Goal: Find specific page/section: Find specific page/section

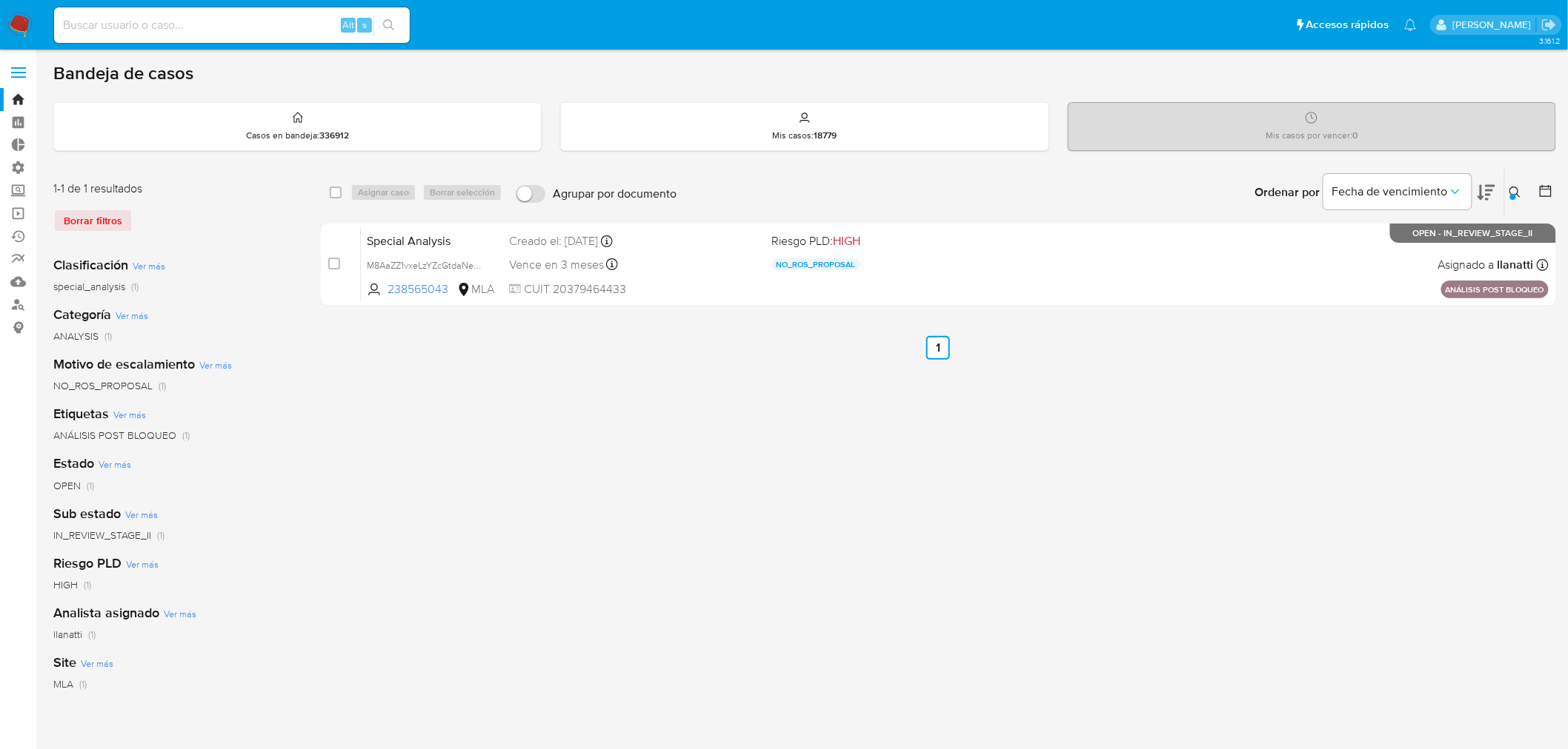
click at [19, 32] on img at bounding box center [20, 25] width 25 height 25
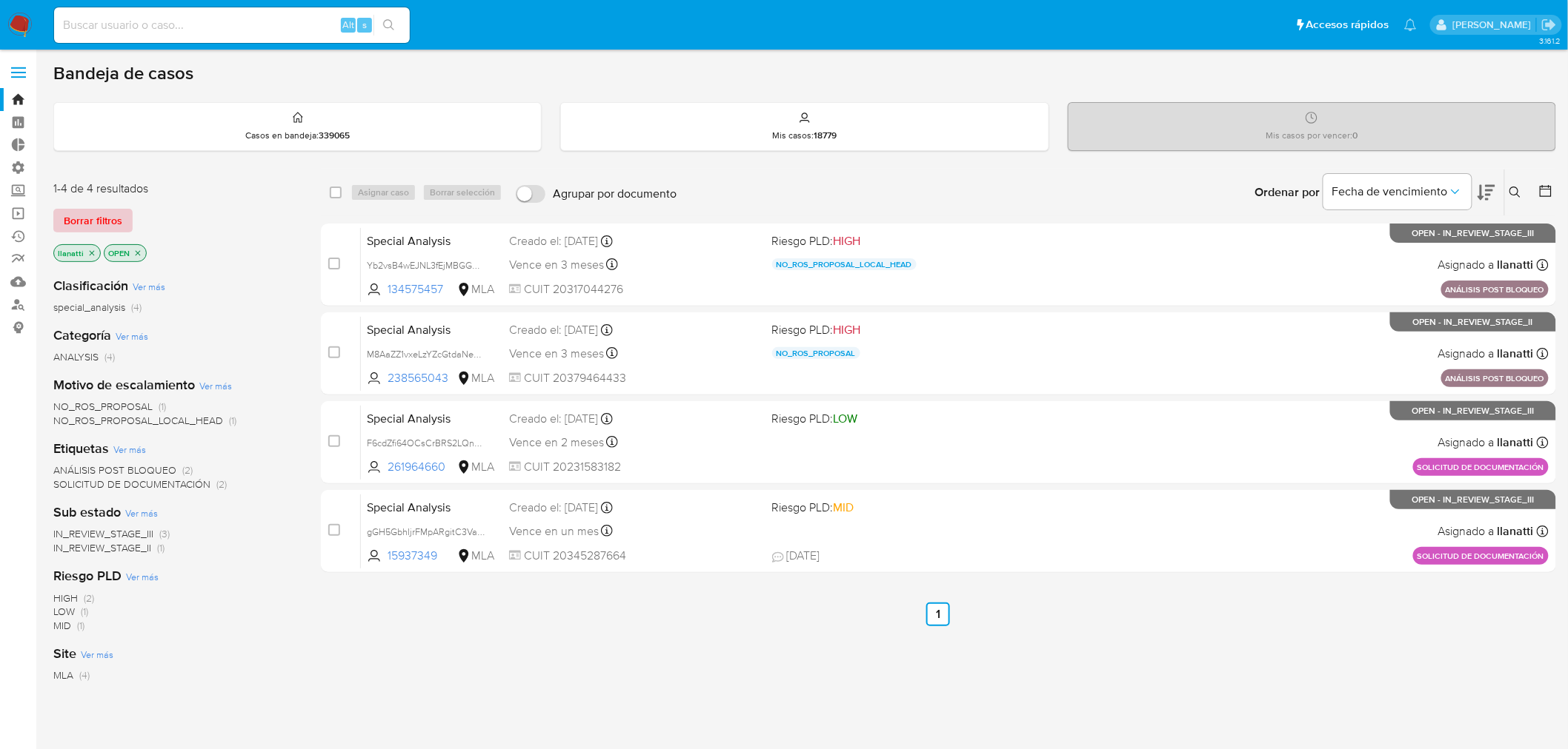
click at [104, 218] on span "Borrar filtros" at bounding box center [93, 220] width 58 height 21
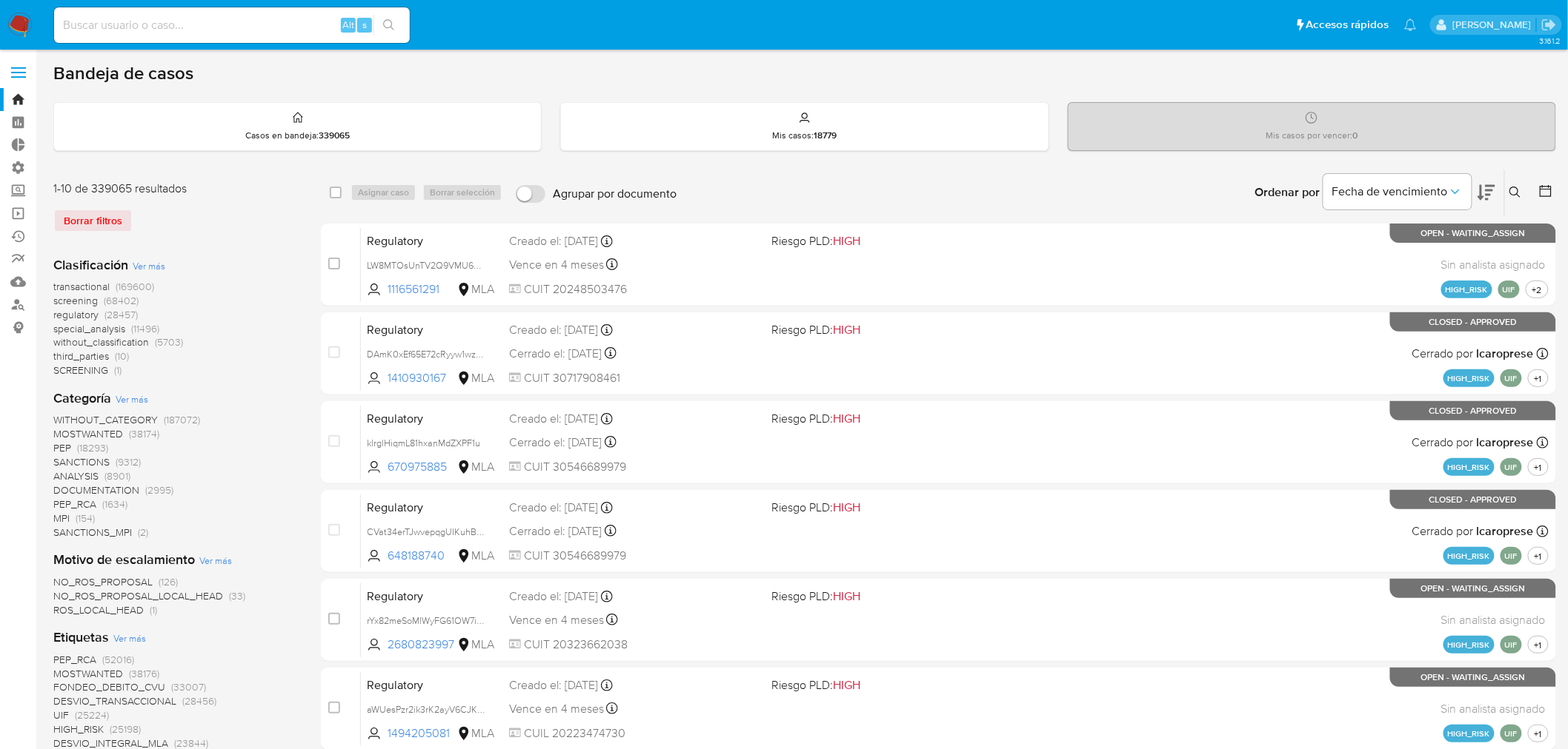
click at [26, 17] on img at bounding box center [20, 25] width 25 height 25
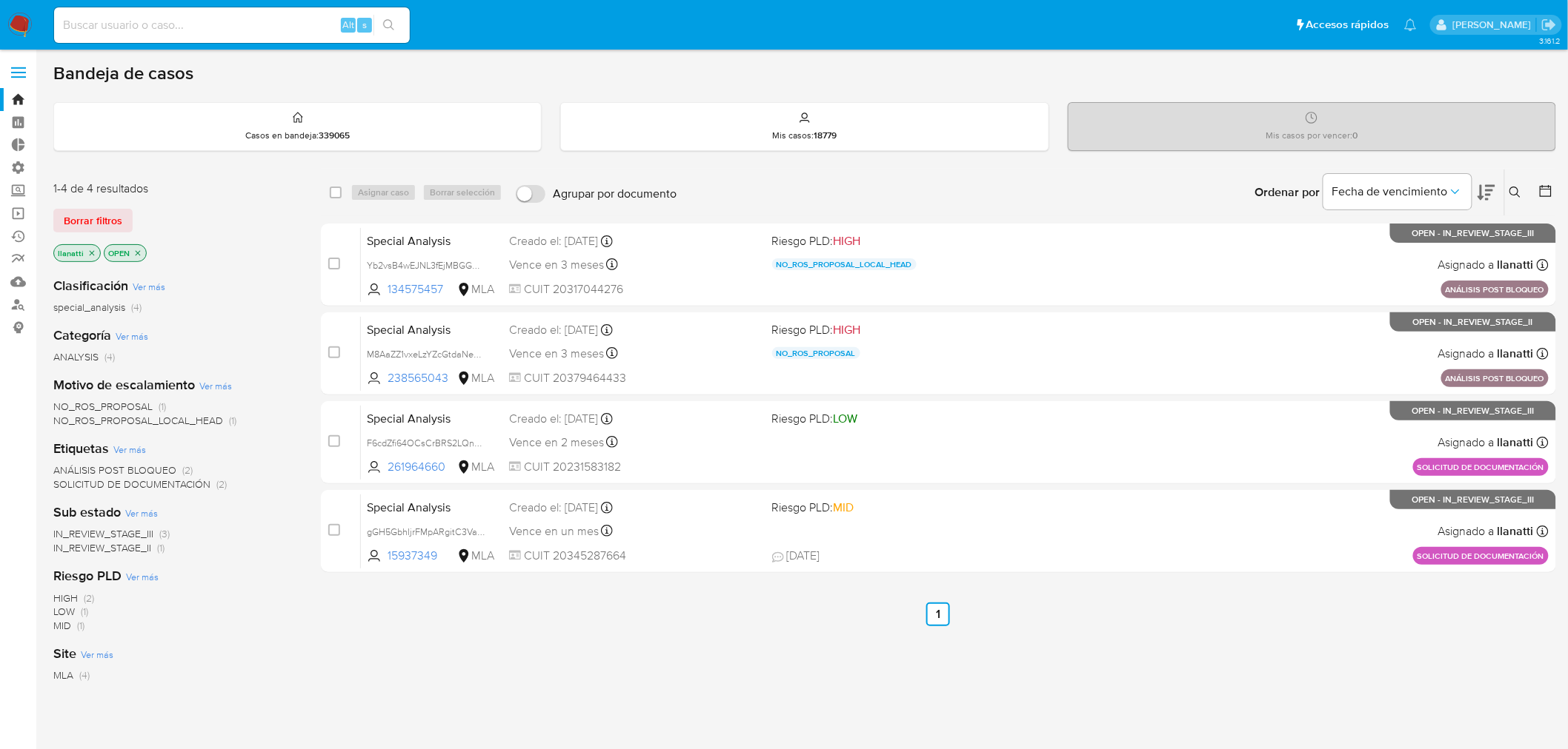
drag, startPoint x: 113, startPoint y: 222, endPoint x: 295, endPoint y: 202, distance: 183.1
click at [112, 222] on span "Borrar filtros" at bounding box center [93, 220] width 58 height 21
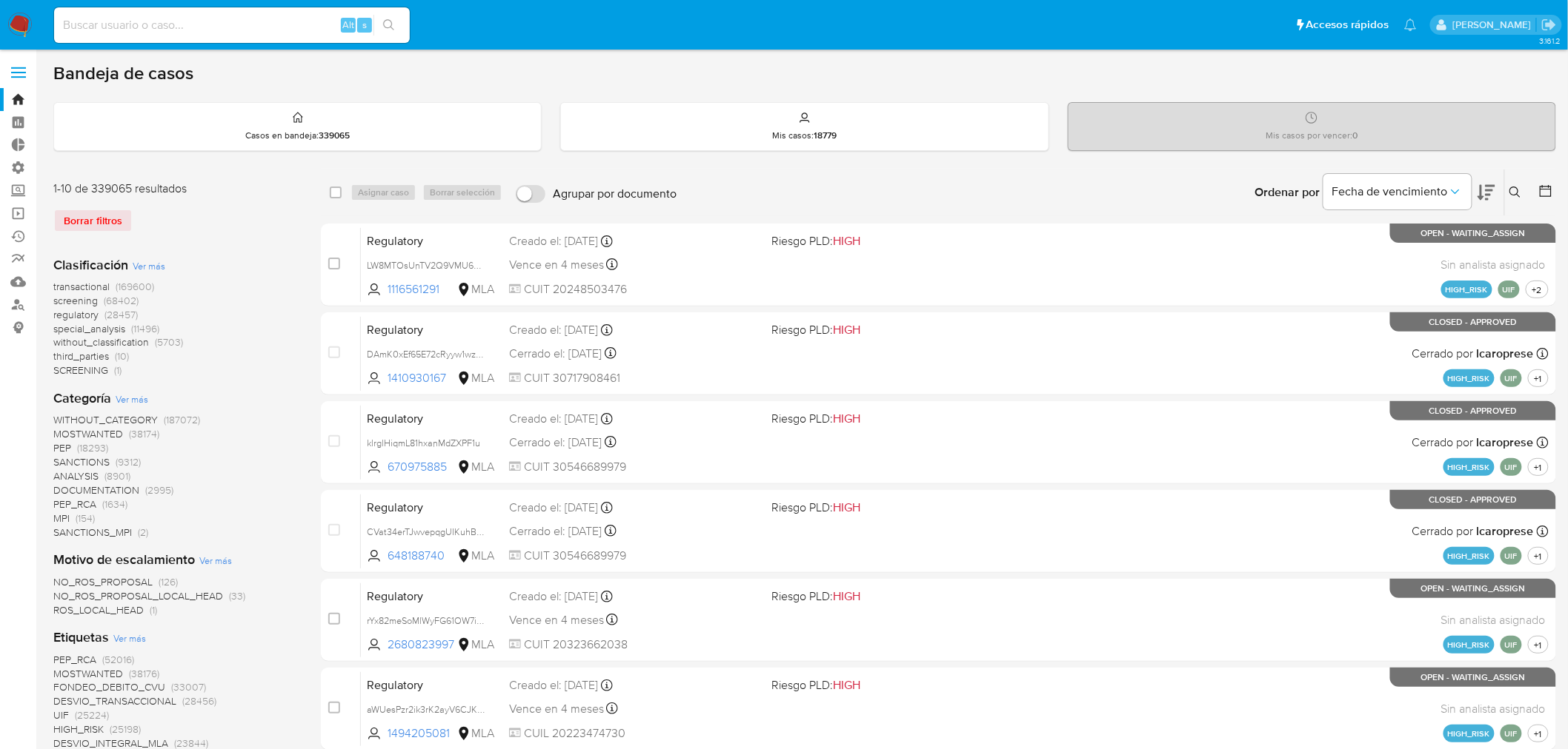
click at [1520, 179] on div "Ingrese ID de usuario o caso Buscar Borrar filtros" at bounding box center [1516, 192] width 25 height 46
click at [1515, 190] on icon at bounding box center [1515, 192] width 12 height 12
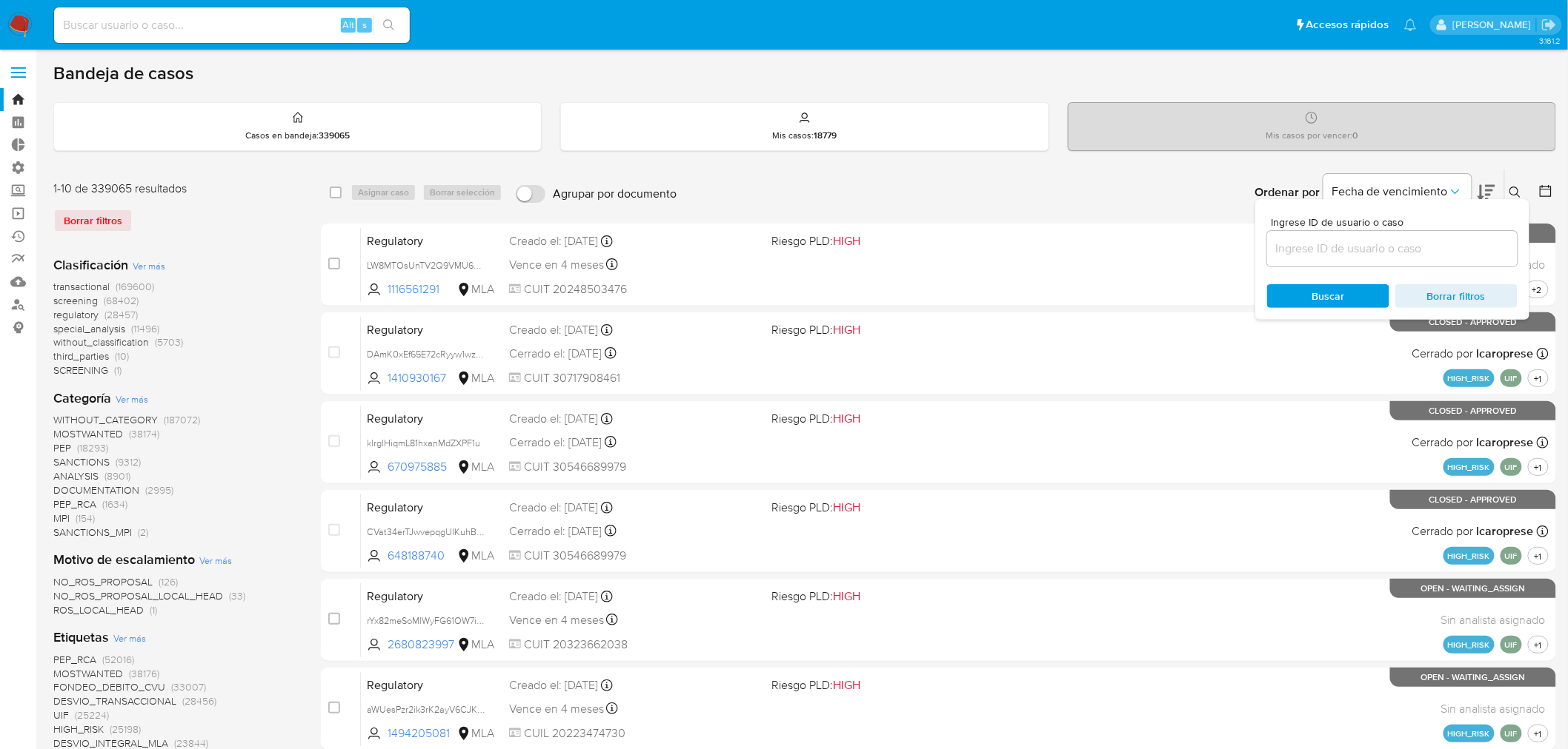
click at [1395, 259] on div at bounding box center [1392, 248] width 250 height 36
click at [1388, 252] on input at bounding box center [1392, 248] width 250 height 19
paste input "k8whUa6c9xzImk1rwzI6x161"
type input "k8whUa6c9xzImk1rwzI6x161"
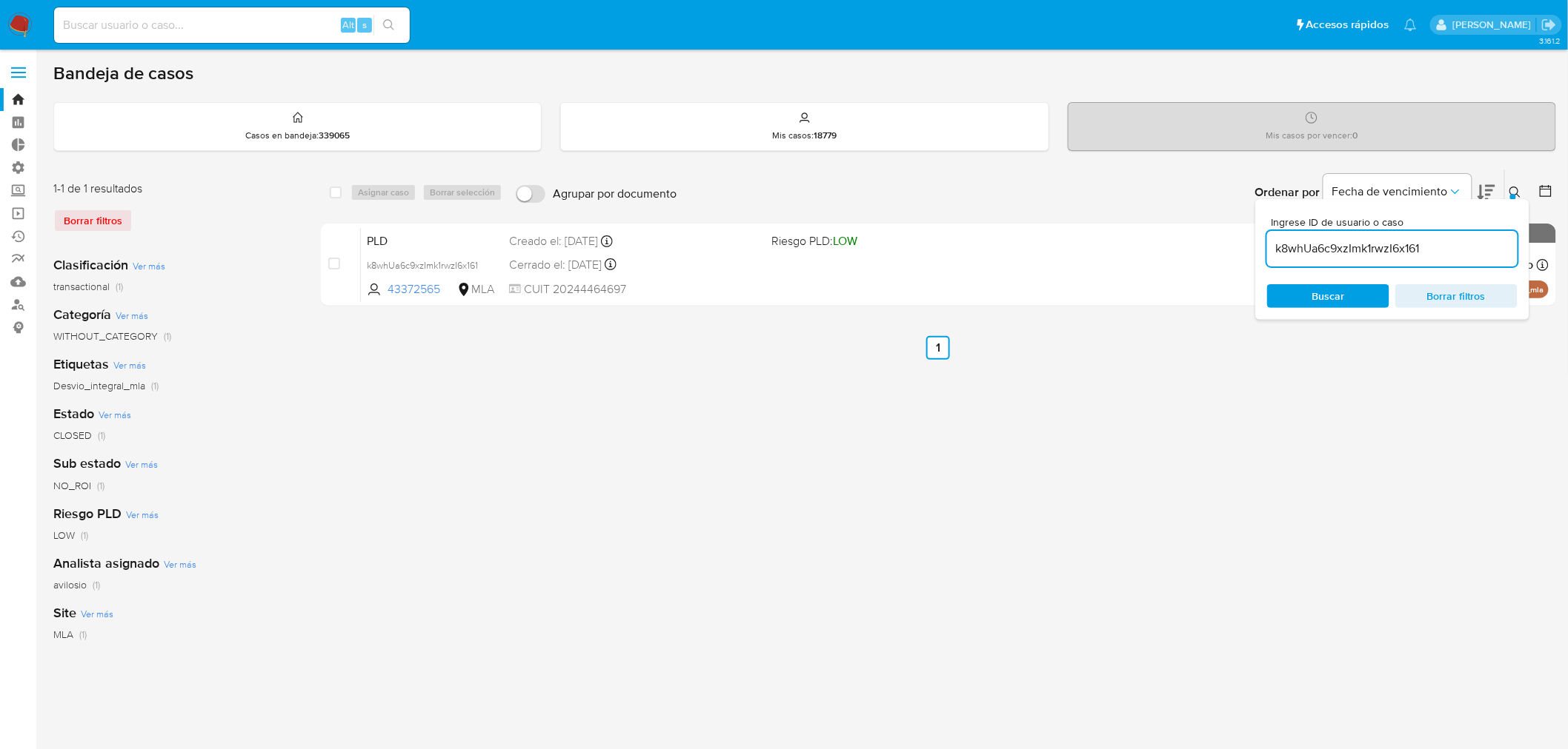
click at [1515, 187] on icon at bounding box center [1515, 192] width 12 height 12
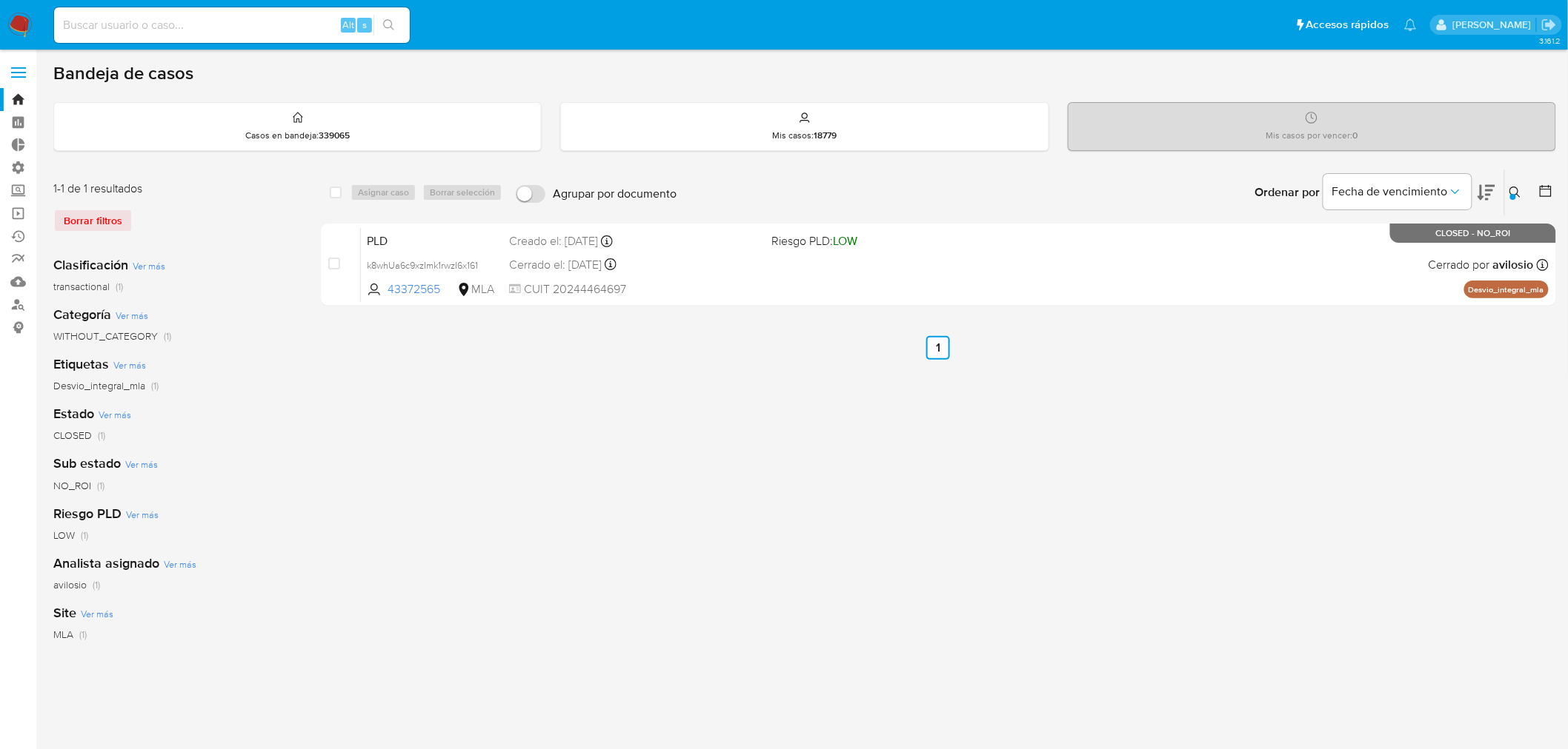
click at [157, 23] on input at bounding box center [232, 25] width 356 height 19
drag, startPoint x: 232, startPoint y: 26, endPoint x: 153, endPoint y: 28, distance: 79.0
click at [153, 28] on input "[EMAIL_ADDRESS][DOMAIN_NAME]" at bounding box center [232, 25] width 356 height 19
type input "[PERSON_NAME][EMAIL_ADDRESS][DOMAIN_NAME]"
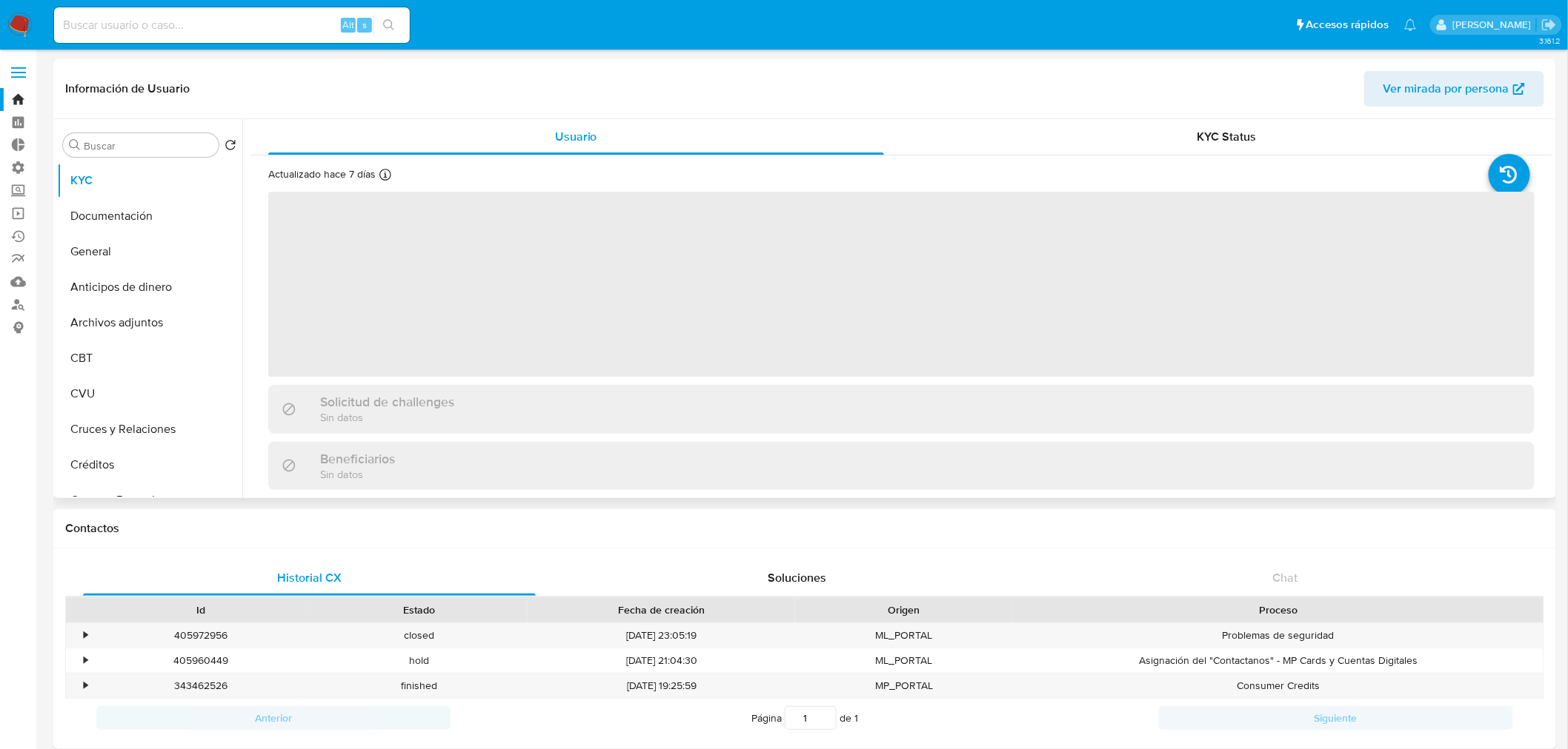
select select "10"
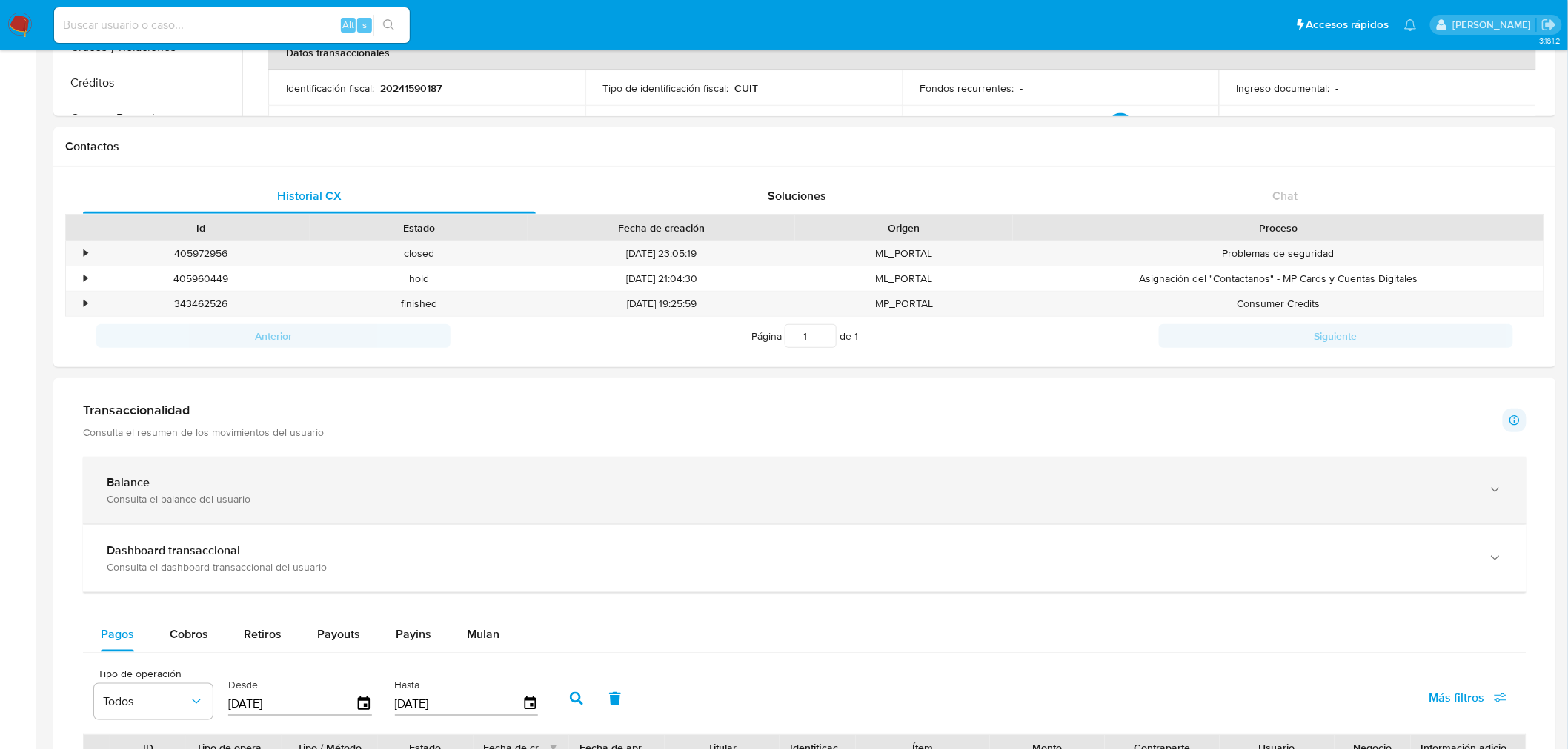
scroll to position [411, 0]
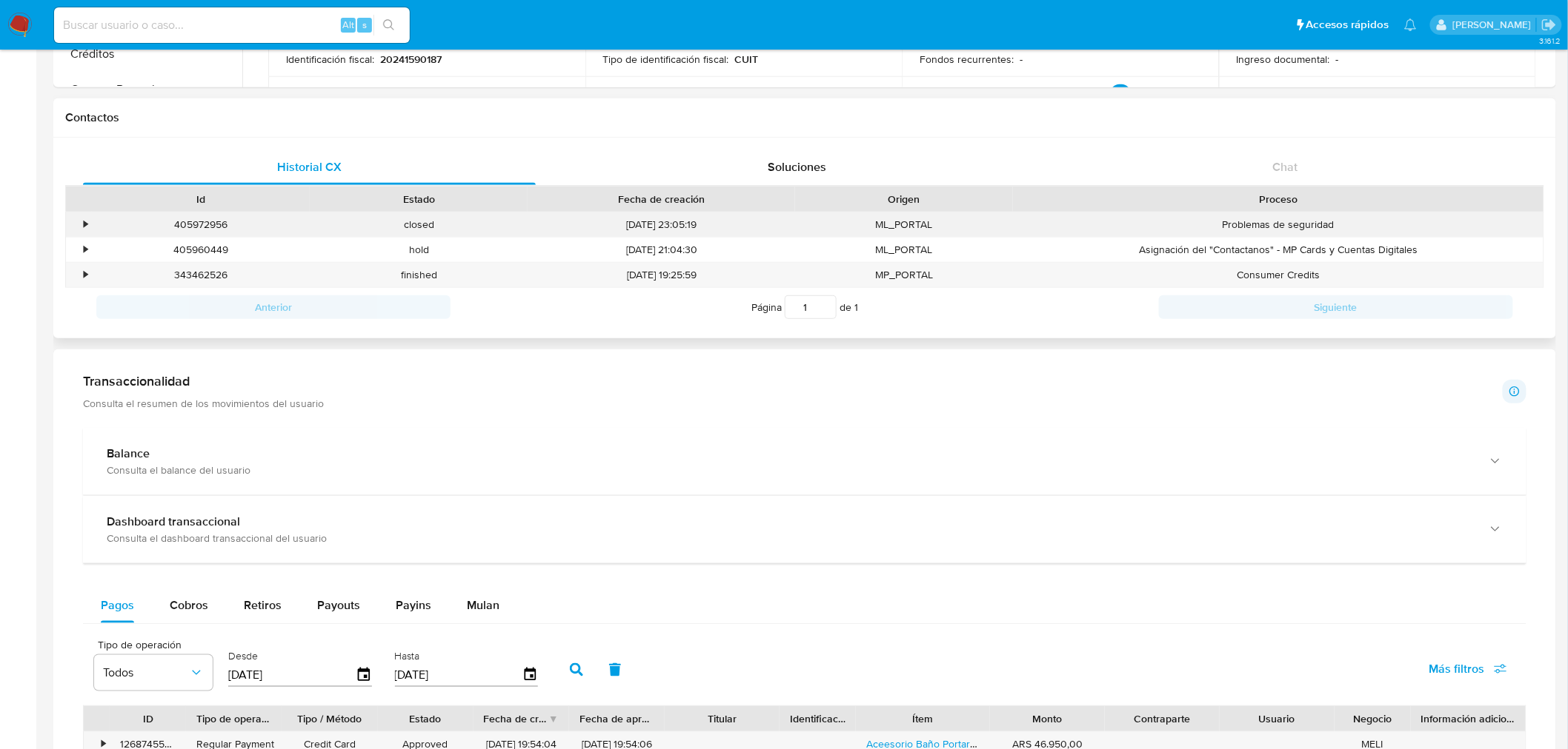
click at [77, 220] on div "•" at bounding box center [78, 224] width 26 height 24
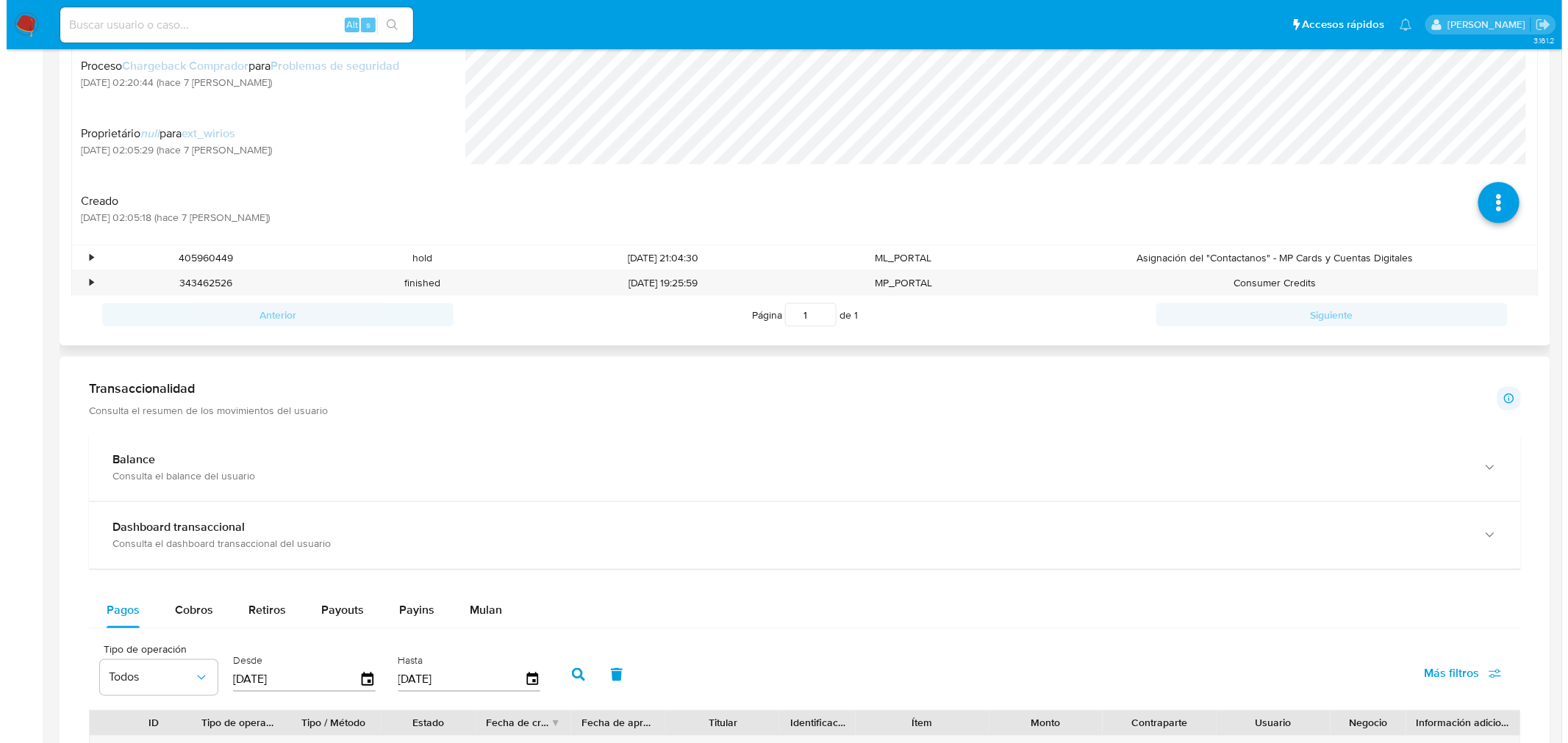
scroll to position [735, 0]
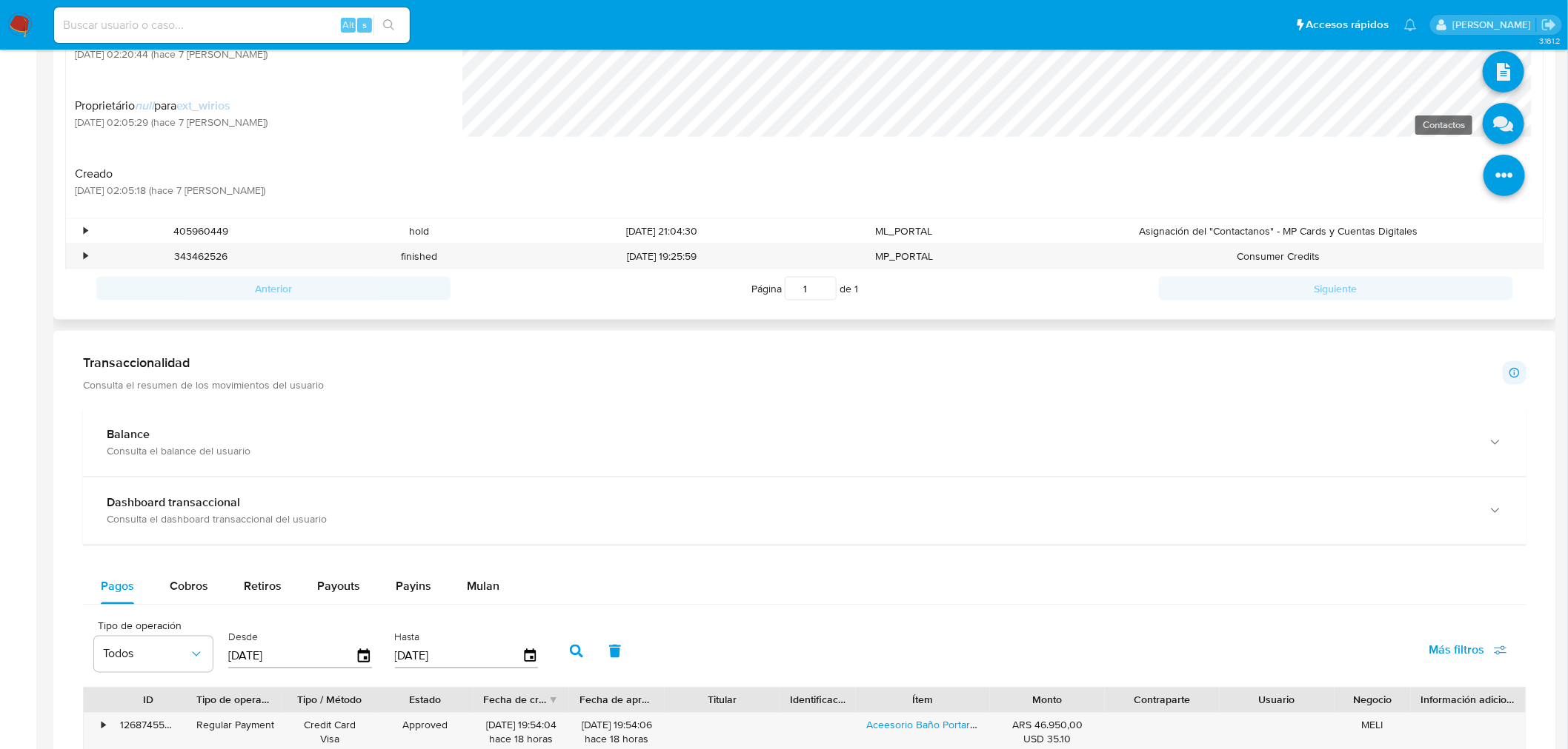
click at [1491, 138] on icon at bounding box center [1504, 124] width 42 height 42
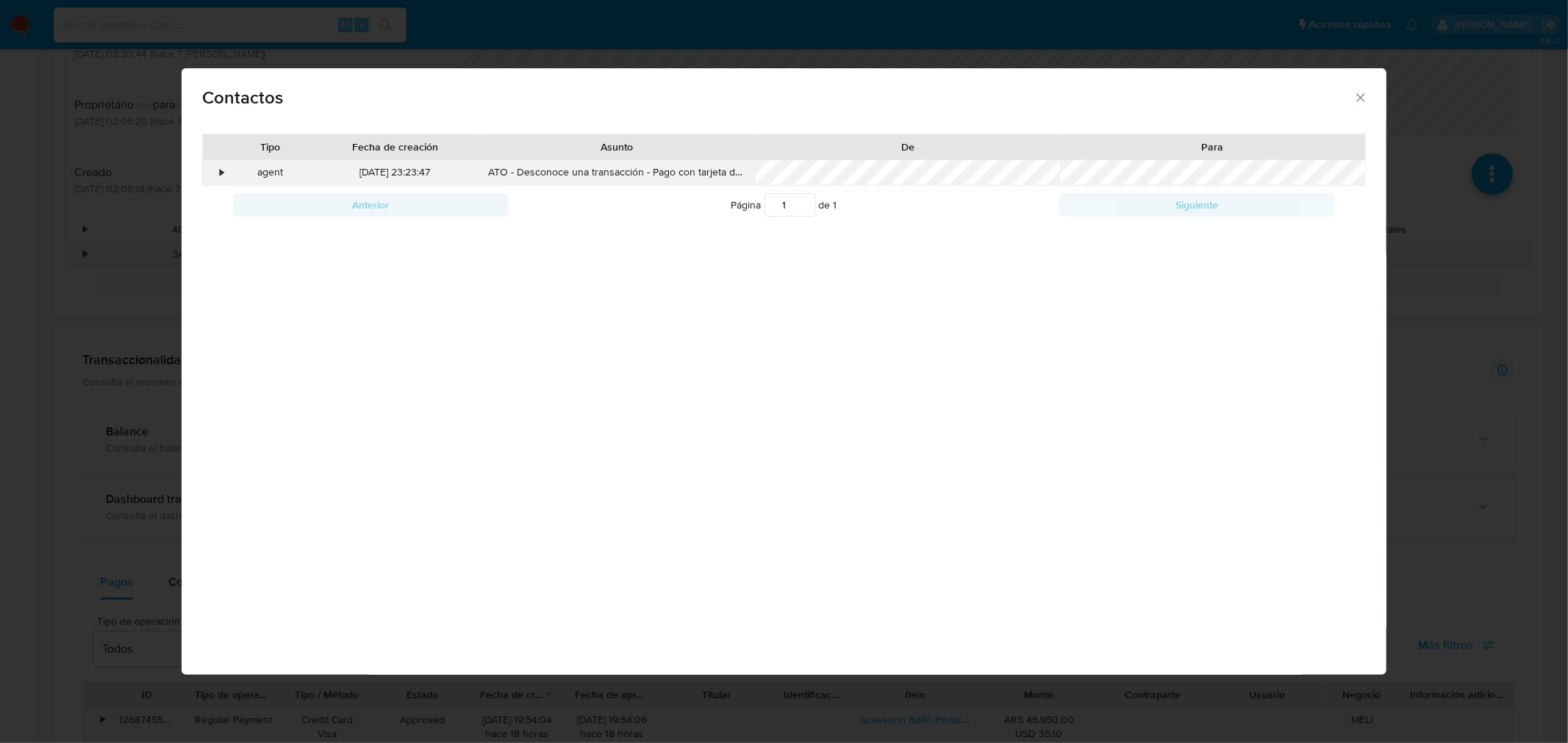
click at [208, 171] on div "•" at bounding box center [215, 173] width 26 height 25
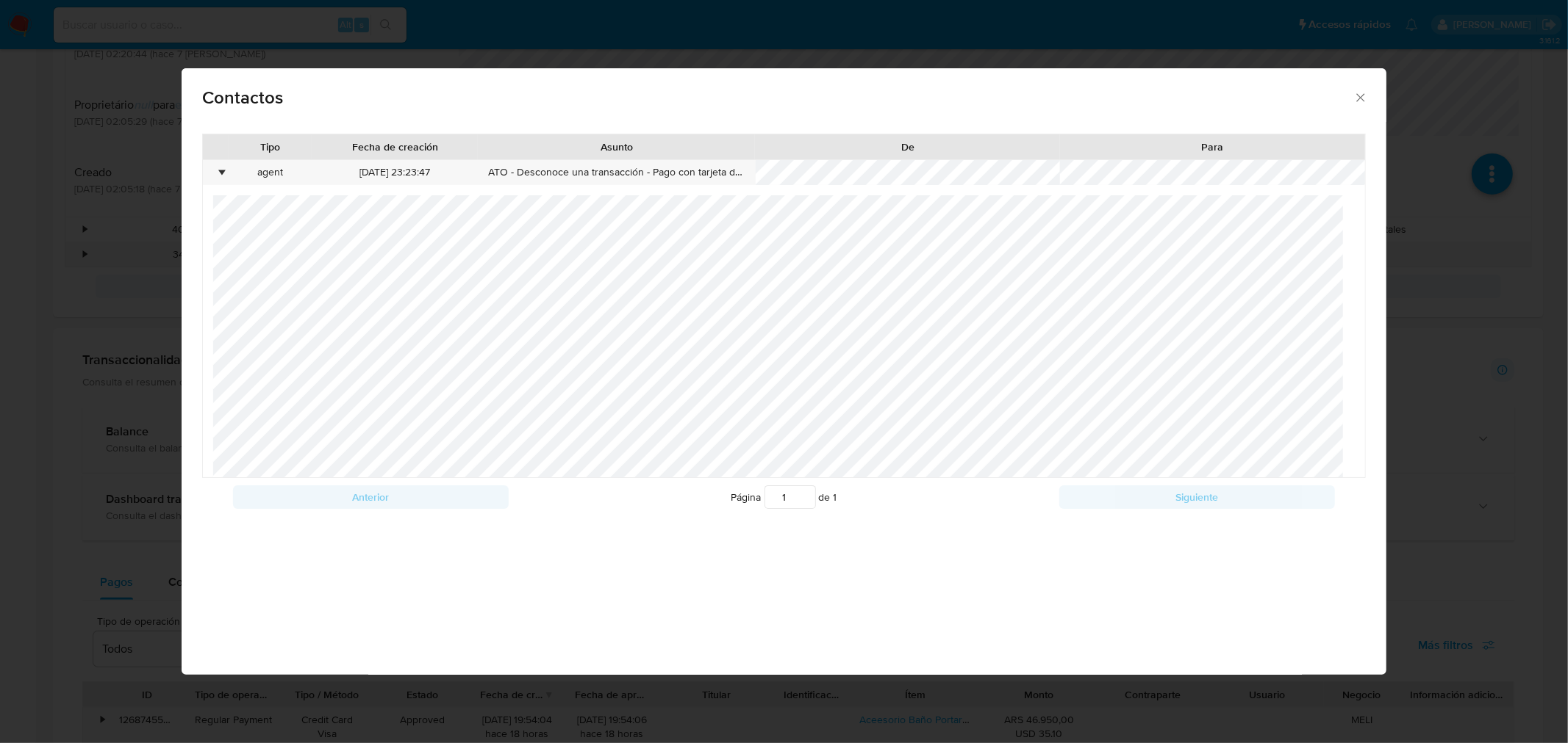
scroll to position [149, 0]
